Goal: Task Accomplishment & Management: Use online tool/utility

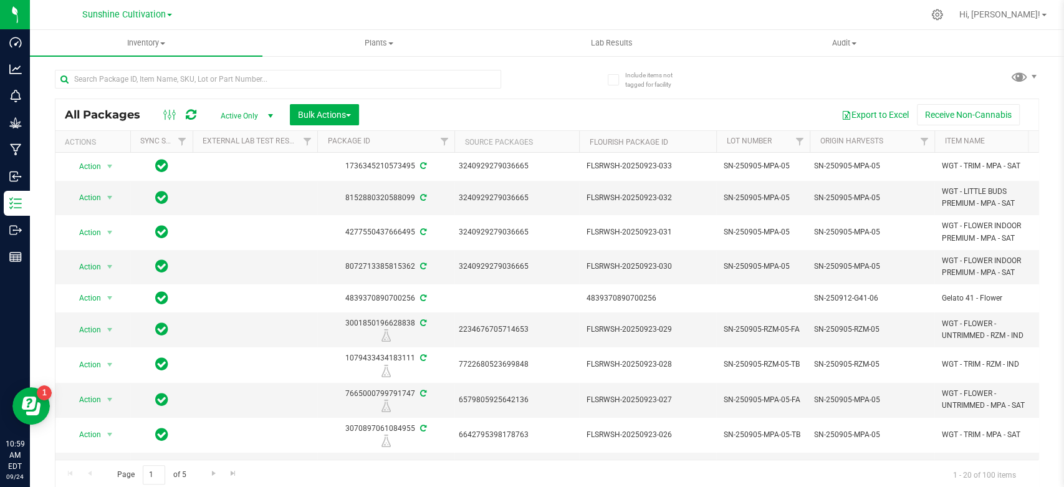
click at [503, 93] on div at bounding box center [301, 79] width 492 height 40
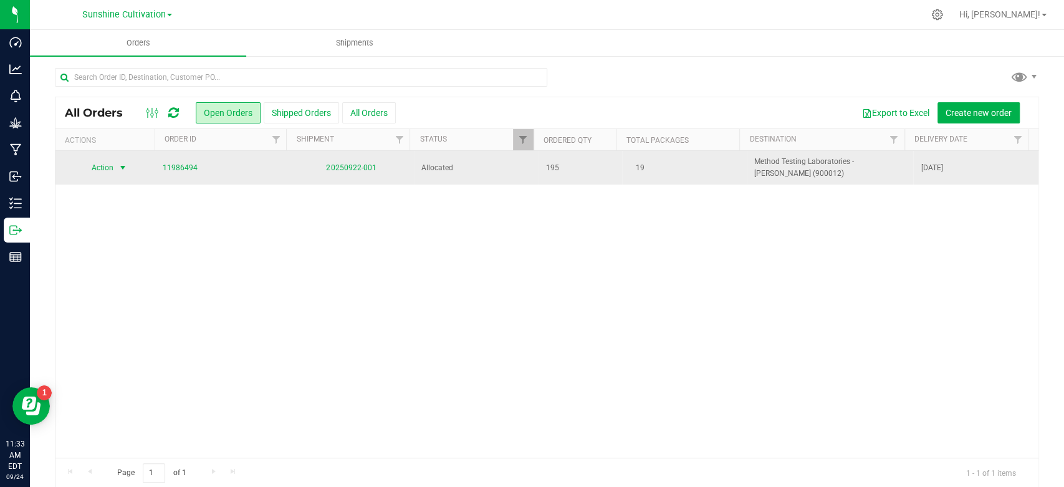
click at [125, 171] on span "select" at bounding box center [123, 168] width 10 height 10
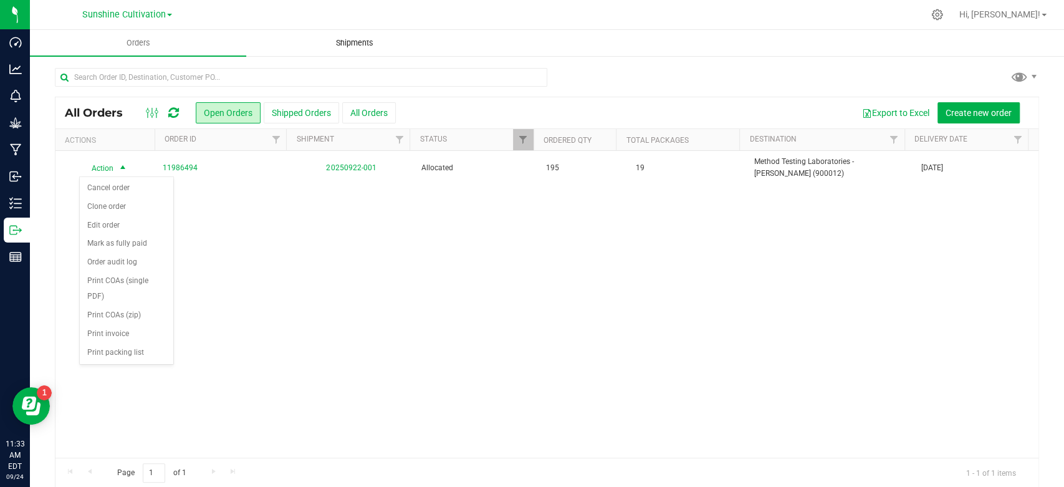
click at [343, 46] on span "Shipments" at bounding box center [354, 42] width 71 height 11
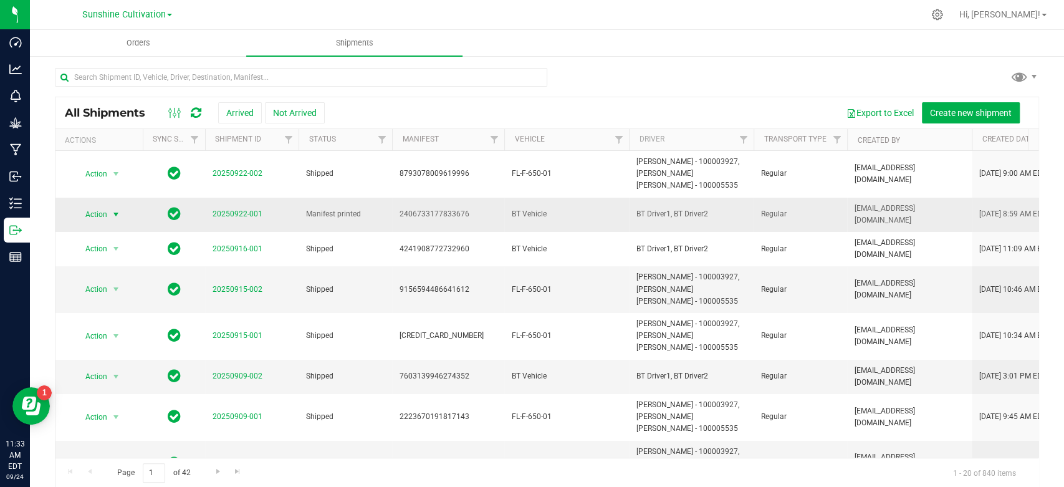
click at [107, 218] on span "Action" at bounding box center [91, 214] width 34 height 17
click at [95, 348] on li "Ship shipment" at bounding box center [121, 343] width 92 height 19
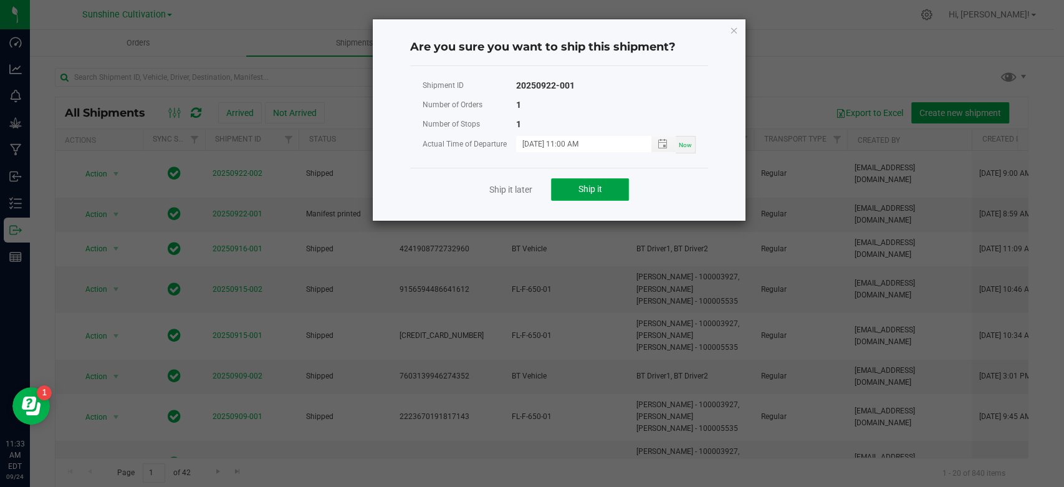
click at [601, 198] on button "Ship it" at bounding box center [590, 189] width 78 height 22
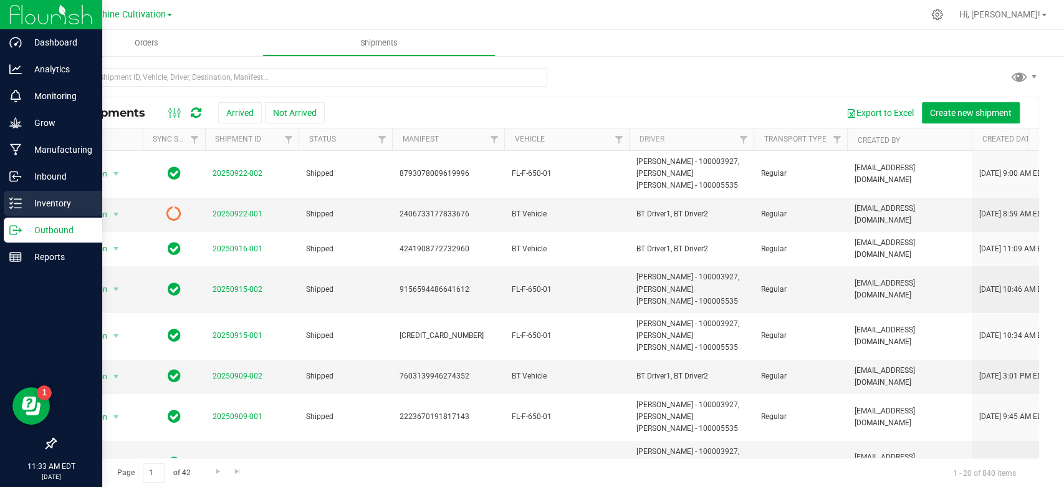
click at [64, 203] on p "Inventory" at bounding box center [59, 203] width 75 height 15
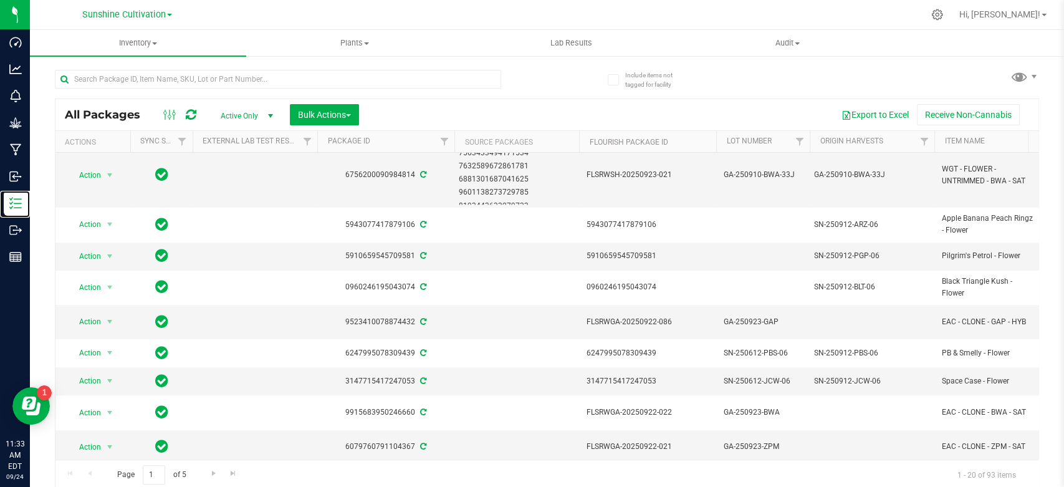
scroll to position [2, 0]
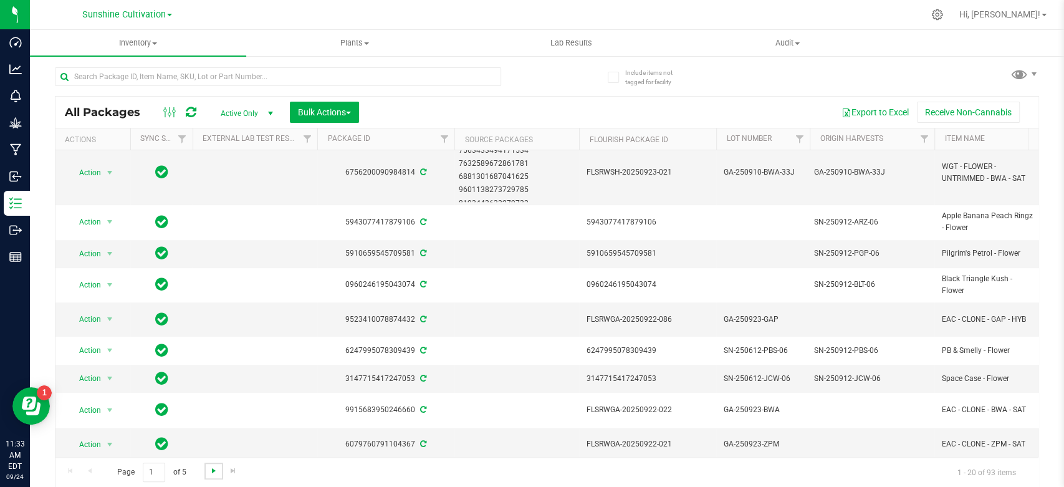
click at [211, 466] on span "Go to the next page" at bounding box center [214, 471] width 10 height 10
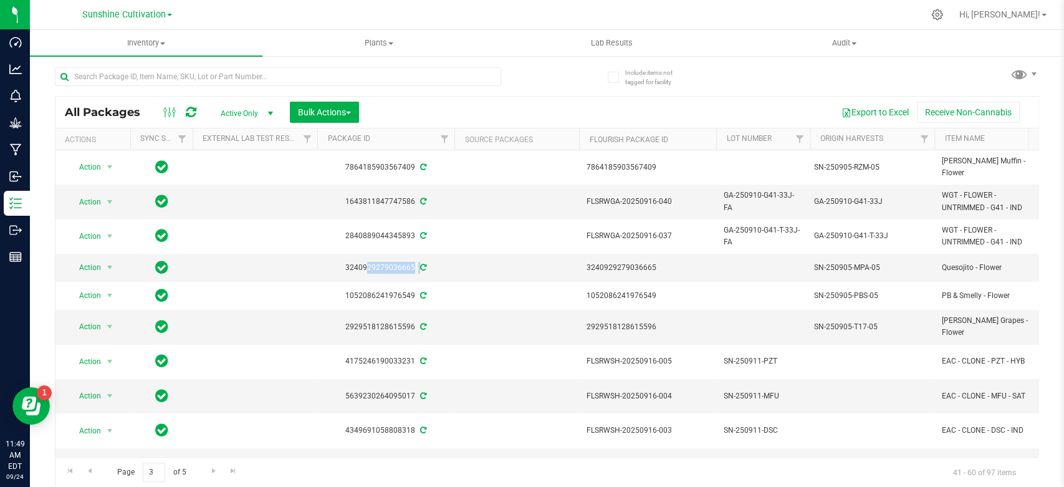
scroll to position [0, 151]
